Goal: Information Seeking & Learning: Learn about a topic

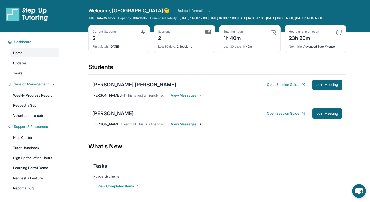
scroll to position [0, 0]
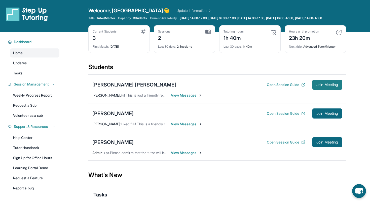
click at [320, 84] on button "Join Meeting" at bounding box center [328, 85] width 30 height 10
click at [303, 86] on icon at bounding box center [303, 85] width 3 height 3
click at [125, 146] on div "Sarah Kline Open Session Guide Join Meeting" at bounding box center [217, 142] width 250 height 10
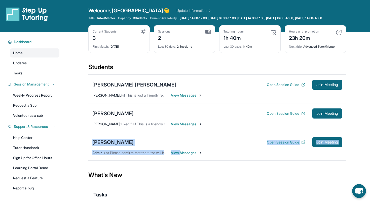
drag, startPoint x: 181, startPoint y: 155, endPoint x: 137, endPoint y: 141, distance: 45.8
click at [137, 141] on div "Sarah Kline Open Session Guide Join Meeting Admin : <p>Please confirm that the …" at bounding box center [217, 146] width 258 height 29
click at [103, 142] on div "Sarah Kline Open Session Guide Join Meeting" at bounding box center [217, 142] width 250 height 10
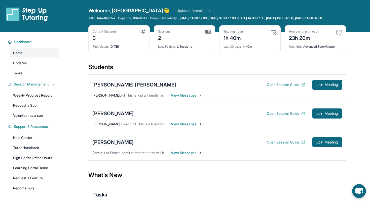
click at [103, 146] on div "[PERSON_NAME]" at bounding box center [112, 142] width 41 height 7
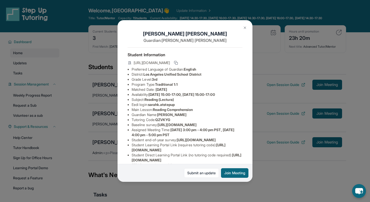
click at [193, 192] on div "[PERSON_NAME] Guardian: [PERSON_NAME] Student Information [URL][DOMAIN_NAME] Pr…" at bounding box center [185, 101] width 370 height 202
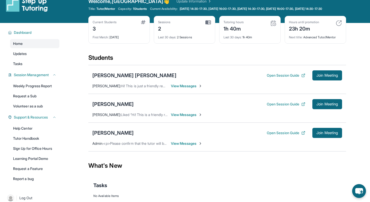
scroll to position [11, 0]
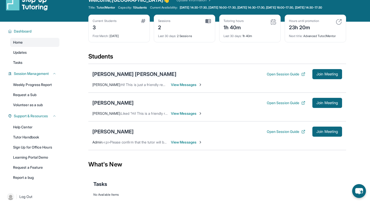
click at [117, 78] on div "[PERSON_NAME] [PERSON_NAME]" at bounding box center [134, 74] width 84 height 7
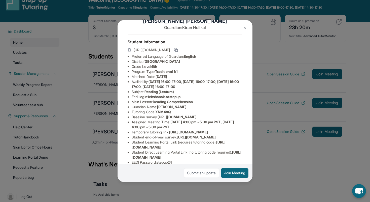
scroll to position [17, 0]
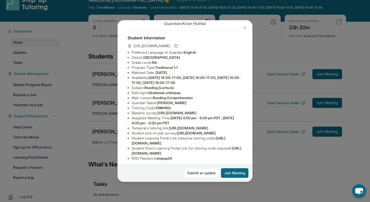
click at [242, 27] on button at bounding box center [245, 28] width 10 height 10
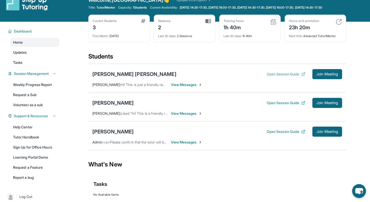
click at [283, 77] on button "Open Session Guide" at bounding box center [286, 74] width 39 height 5
click at [121, 78] on div "[PERSON_NAME] [PERSON_NAME]" at bounding box center [134, 74] width 84 height 7
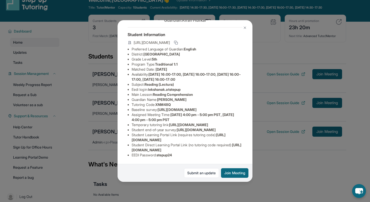
scroll to position [65, 0]
click at [260, 184] on div "Lekshana Kiran Iyengar Guardian: Kiran Hulikal Student Information https://stud…" at bounding box center [185, 101] width 370 height 202
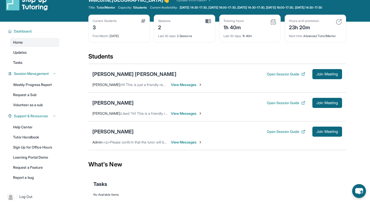
click at [195, 87] on span "View Messages" at bounding box center [186, 84] width 31 height 5
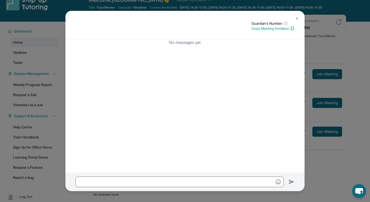
click at [326, 152] on div "Guardian's Number: ⓘ This isn't the guardian's real number — it's a private for…" at bounding box center [185, 101] width 370 height 202
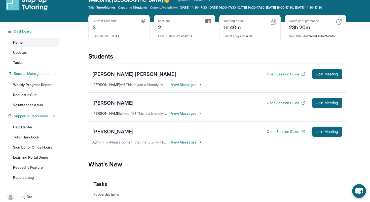
click at [122, 106] on div "[PERSON_NAME]" at bounding box center [112, 102] width 41 height 7
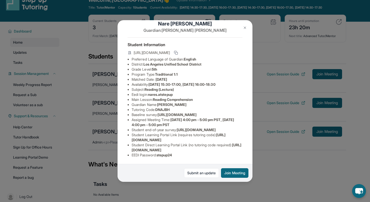
scroll to position [0, 8]
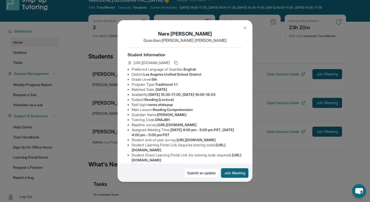
click at [100, 144] on div "Nare Simonyan Guardian: Margarita Ghazaryan Student Information https://student…" at bounding box center [185, 101] width 370 height 202
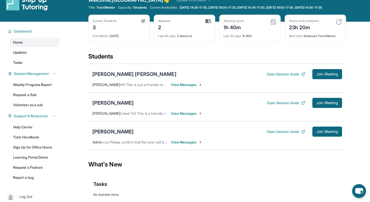
click at [104, 135] on div "[PERSON_NAME]" at bounding box center [112, 131] width 41 height 7
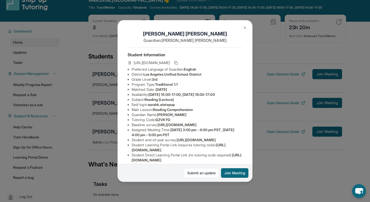
scroll to position [45, 0]
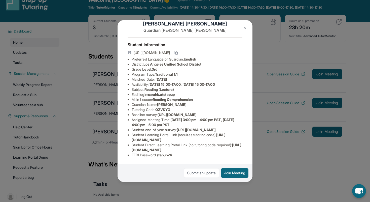
click at [110, 136] on div "[PERSON_NAME] Guardian: [PERSON_NAME] Student Information [URL][DOMAIN_NAME] Pr…" at bounding box center [185, 101] width 370 height 202
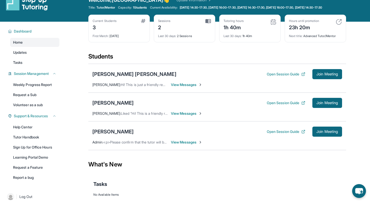
click at [110, 79] on div "Lekshana Kiran Iyengar Open Session Guide Join Meeting" at bounding box center [217, 74] width 250 height 10
click at [110, 78] on div "[PERSON_NAME] [PERSON_NAME]" at bounding box center [134, 74] width 84 height 7
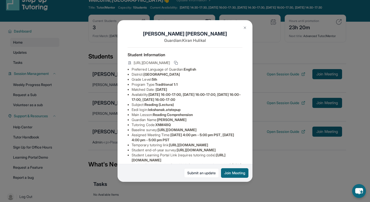
scroll to position [65, 0]
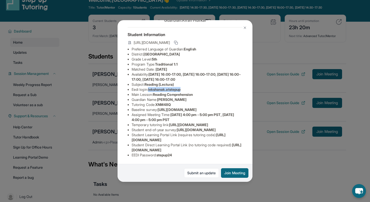
drag, startPoint x: 150, startPoint y: 44, endPoint x: 192, endPoint y: 44, distance: 41.8
click at [192, 87] on li "Eedi login : lekshanak.atstepup" at bounding box center [187, 89] width 111 height 5
copy span "lekshanak.atstepup"
click at [170, 155] on span "stepup24" at bounding box center [165, 155] width 16 height 4
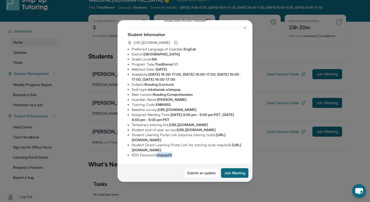
copy span "stepup24"
click at [114, 112] on div "Lekshana Kiran Iyengar Guardian: Kiran Hulikal Student Information https://stud…" at bounding box center [185, 101] width 370 height 202
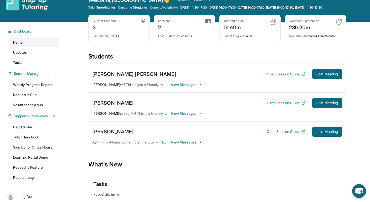
click at [117, 106] on div "[PERSON_NAME]" at bounding box center [112, 102] width 41 height 7
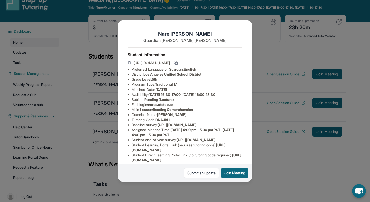
click at [112, 114] on div "Nare Simonyan Guardian: Margarita Ghazaryan Student Information https://student…" at bounding box center [185, 101] width 370 height 202
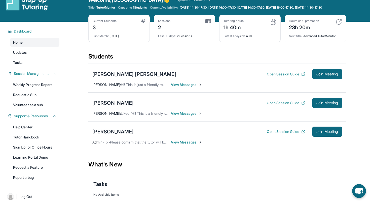
click at [284, 105] on button "Open Session Guide" at bounding box center [286, 102] width 39 height 5
click at [286, 134] on button "Open Session Guide" at bounding box center [286, 131] width 39 height 5
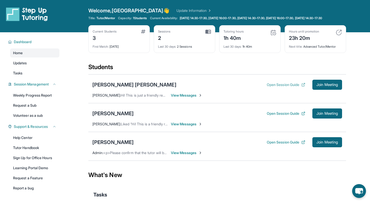
click at [283, 87] on button "Open Session Guide" at bounding box center [286, 84] width 39 height 5
click at [29, 67] on link "Updates" at bounding box center [34, 62] width 49 height 9
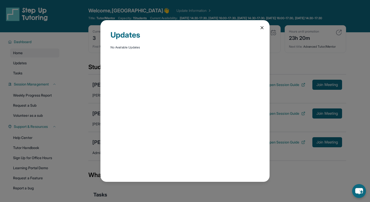
click at [30, 75] on div "Updates No Available Updates" at bounding box center [185, 101] width 370 height 202
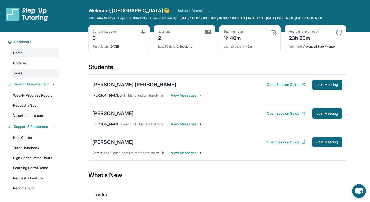
click at [30, 76] on link "Tasks" at bounding box center [34, 73] width 49 height 9
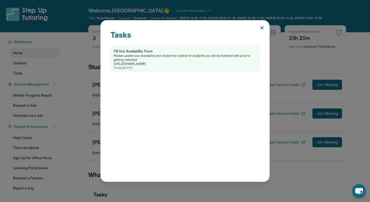
click at [31, 83] on div "Tasks Fill Out Availability Form Please update your availability and review the…" at bounding box center [185, 101] width 370 height 202
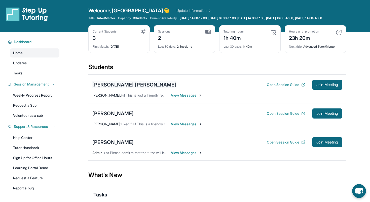
click at [117, 87] on div "[PERSON_NAME] [PERSON_NAME]" at bounding box center [134, 84] width 84 height 7
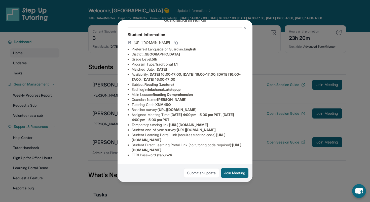
scroll to position [33, 1]
click at [99, 101] on div "Lekshana Kiran Iyengar Guardian: Kiran Hulikal Student Information https://stud…" at bounding box center [185, 101] width 370 height 202
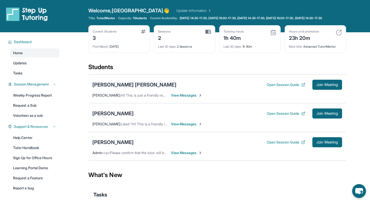
click at [112, 88] on div "[PERSON_NAME] [PERSON_NAME]" at bounding box center [134, 84] width 84 height 7
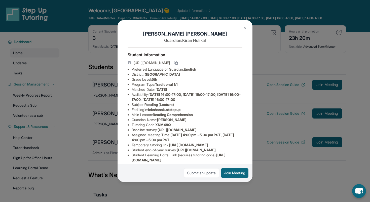
click at [112, 89] on div "Lekshana Kiran Iyengar Guardian: Kiran Hulikal Student Information https://stud…" at bounding box center [185, 101] width 370 height 202
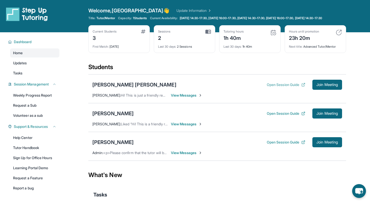
click at [284, 87] on button "Open Session Guide" at bounding box center [286, 84] width 39 height 5
click at [118, 90] on div "Lekshana Kiran Iyengar Open Session Guide Join Meeting" at bounding box center [217, 85] width 250 height 10
click at [286, 90] on div "Open Session Guide Join Meeting" at bounding box center [304, 85] width 75 height 10
click at [285, 87] on button "Open Session Guide" at bounding box center [286, 84] width 39 height 5
click at [123, 117] on div "[PERSON_NAME]" at bounding box center [112, 113] width 41 height 7
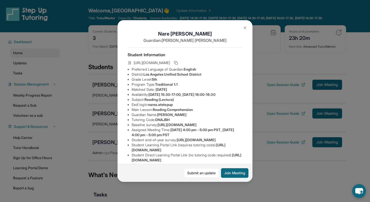
click at [191, 184] on div "Nare Simonyan Guardian: Margarita Ghazaryan Student Information https://student…" at bounding box center [185, 101] width 370 height 202
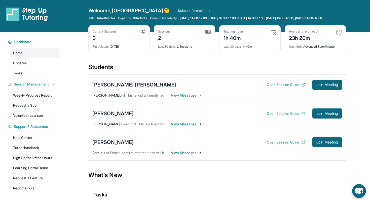
click at [294, 116] on button "Open Session Guide" at bounding box center [286, 113] width 39 height 5
click at [124, 88] on div "[PERSON_NAME] [PERSON_NAME]" at bounding box center [134, 84] width 84 height 7
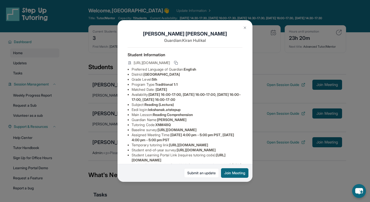
click at [248, 28] on button at bounding box center [245, 28] width 10 height 10
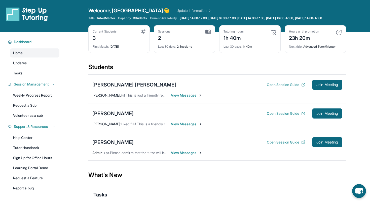
click at [273, 87] on button "Open Session Guide" at bounding box center [286, 84] width 39 height 5
click at [109, 146] on div "[PERSON_NAME]" at bounding box center [112, 142] width 41 height 7
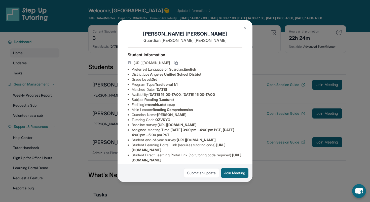
click at [242, 28] on button at bounding box center [245, 28] width 10 height 10
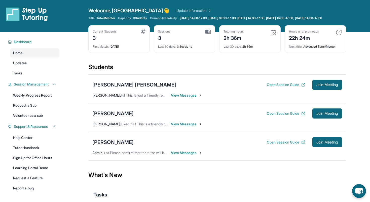
click at [240, 99] on div "Lekshana Kiran Iyengar Open Session Guide Join Meeting Raleigh Paunil : Hi! Thi…" at bounding box center [217, 88] width 258 height 29
click at [135, 85] on div "[PERSON_NAME] [PERSON_NAME]" at bounding box center [134, 84] width 84 height 7
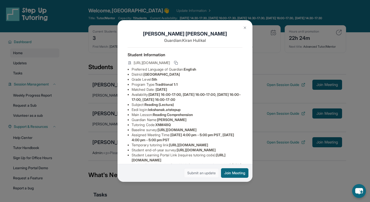
click at [187, 173] on link "Submit an update" at bounding box center [201, 173] width 35 height 10
click at [244, 27] on img at bounding box center [245, 28] width 4 height 4
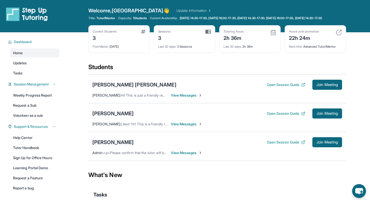
click at [113, 146] on div "[PERSON_NAME]" at bounding box center [112, 142] width 41 height 7
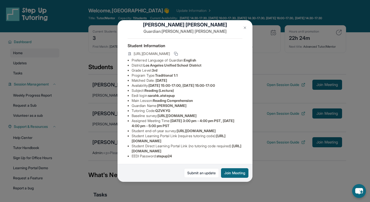
scroll to position [45, 0]
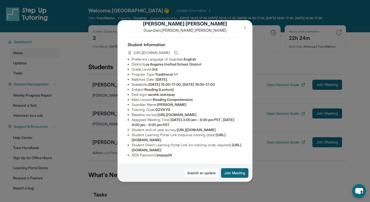
click at [193, 191] on div "[PERSON_NAME] Guardian: [PERSON_NAME] Student Information [URL][DOMAIN_NAME] Pr…" at bounding box center [185, 101] width 370 height 202
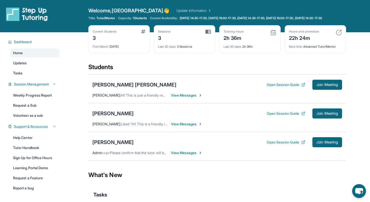
click at [279, 147] on div "Open Session Guide Join Meeting" at bounding box center [304, 142] width 75 height 10
click at [281, 145] on button "Open Session Guide" at bounding box center [286, 142] width 39 height 5
click at [115, 145] on div "[PERSON_NAME]" at bounding box center [112, 142] width 41 height 7
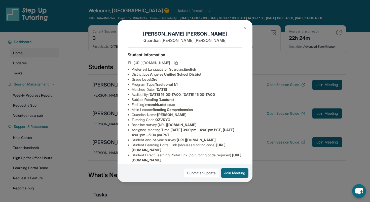
click at [282, 166] on div "[PERSON_NAME] Guardian: [PERSON_NAME] Student Information [URL][DOMAIN_NAME] Pr…" at bounding box center [185, 101] width 370 height 202
